Goal: Find specific page/section: Find specific page/section

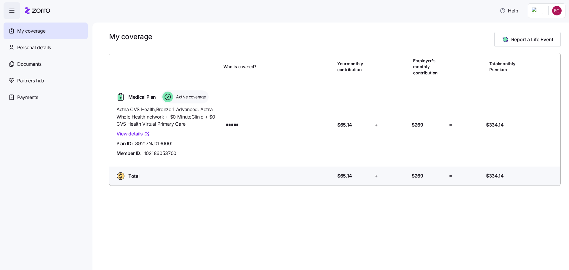
click at [555, 7] on html "Help My coverage Personal details Documents Partners hub Payments My coverage R…" at bounding box center [284, 133] width 569 height 266
click at [548, 30] on div "My settings" at bounding box center [545, 26] width 31 height 7
